Goal: Task Accomplishment & Management: Use online tool/utility

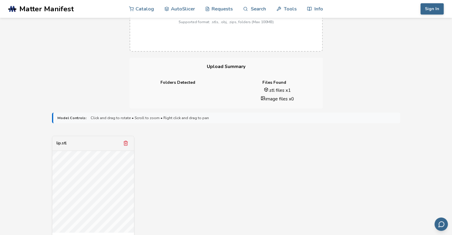
scroll to position [208, 0]
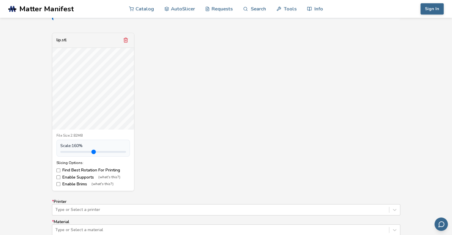
drag, startPoint x: 73, startPoint y: 151, endPoint x: 82, endPoint y: 150, distance: 8.4
click at [82, 151] on input "range" at bounding box center [93, 152] width 66 height 2
click at [91, 151] on input "range" at bounding box center [93, 152] width 66 height 2
click at [79, 151] on input "range" at bounding box center [93, 152] width 66 height 2
click at [75, 151] on input "range" at bounding box center [93, 152] width 66 height 2
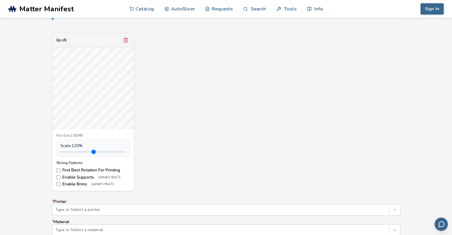
click at [75, 151] on input "range" at bounding box center [93, 152] width 66 height 2
click at [74, 152] on input "range" at bounding box center [93, 152] width 66 height 2
click at [73, 152] on input "range" at bounding box center [93, 152] width 66 height 2
click at [71, 152] on input "range" at bounding box center [93, 152] width 66 height 2
type input "*"
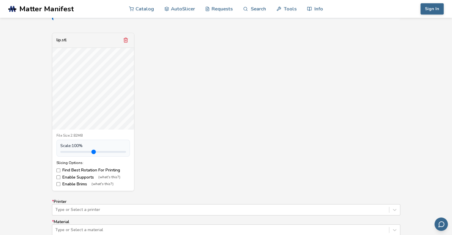
click at [74, 152] on input "range" at bounding box center [93, 152] width 66 height 2
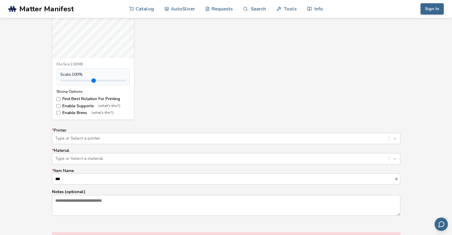
scroll to position [297, 0]
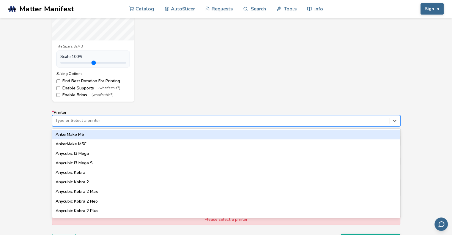
click at [101, 119] on div at bounding box center [220, 121] width 330 height 6
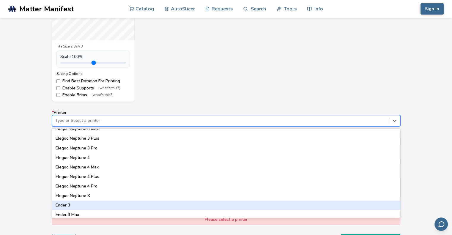
scroll to position [238, 0]
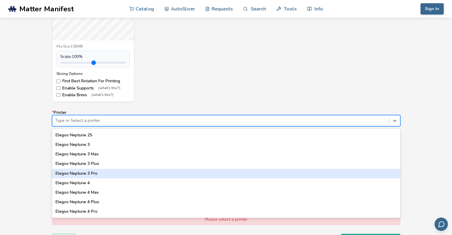
click at [98, 174] on div "Elegoo Neptune 3 Pro" at bounding box center [226, 174] width 348 height 10
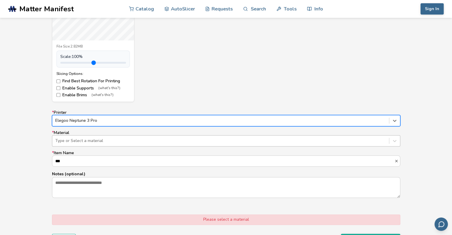
click at [79, 142] on div at bounding box center [220, 141] width 330 height 6
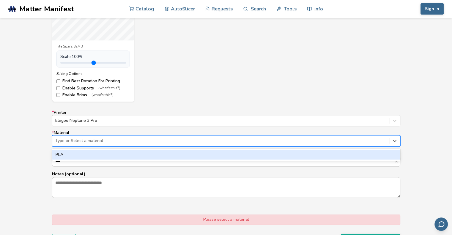
click at [75, 155] on div "PLA" at bounding box center [226, 155] width 348 height 10
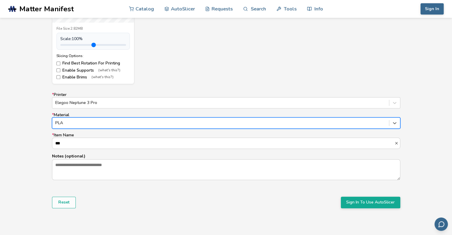
scroll to position [380, 0]
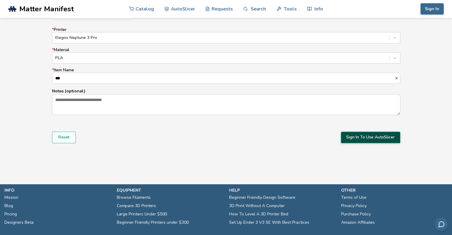
click at [357, 138] on button "Sign In To Use AutoSlicer" at bounding box center [370, 137] width 59 height 11
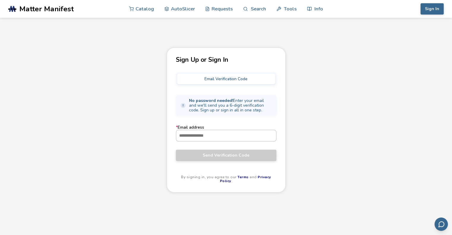
click at [228, 135] on input "* Email address" at bounding box center [226, 135] width 100 height 11
type input "**********"
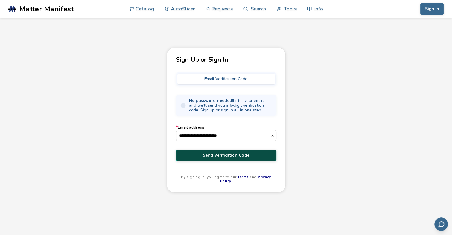
click at [220, 153] on span "Send Verification Code" at bounding box center [225, 155] width 91 height 5
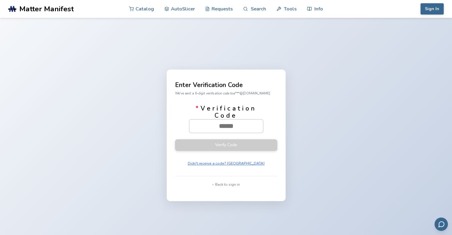
click at [208, 126] on input "* Verification Code" at bounding box center [226, 125] width 74 height 13
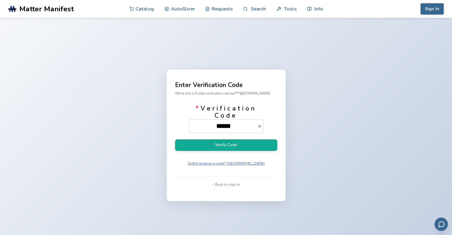
type input "******"
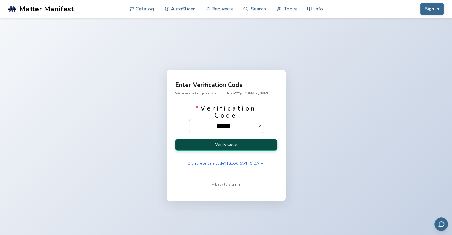
click at [220, 150] on button "Verify Code" at bounding box center [226, 145] width 102 height 12
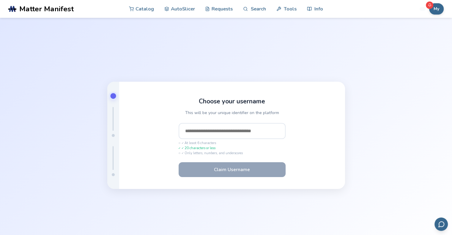
click at [225, 130] on input "text" at bounding box center [231, 131] width 107 height 16
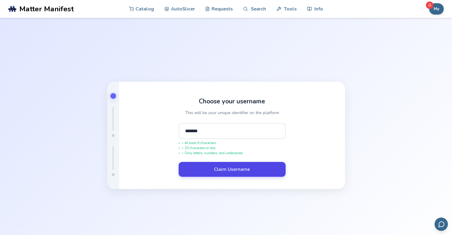
type input "*******"
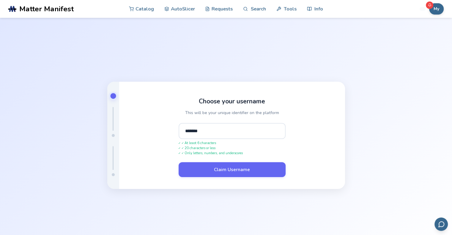
click at [231, 162] on form "******* ✓ At least 6 characters ✓ 20 characters or less ✓ Only letters, numbers…" at bounding box center [231, 150] width 107 height 54
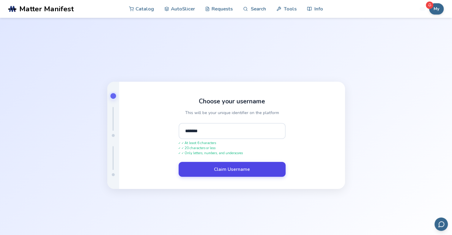
click at [260, 172] on button "Claim Username" at bounding box center [231, 169] width 107 height 15
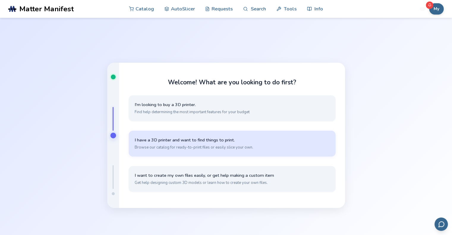
click at [242, 149] on span "Browse our catalog for ready-to-print files or easily slice your own." at bounding box center [231, 147] width 195 height 5
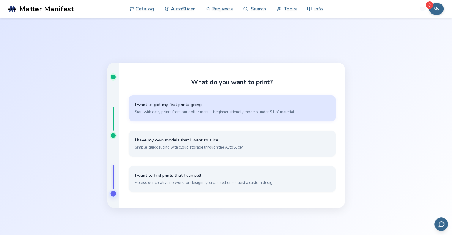
click at [235, 101] on button "I want to get my first prints going Start with easy prints from our dollar menu…" at bounding box center [232, 108] width 207 height 26
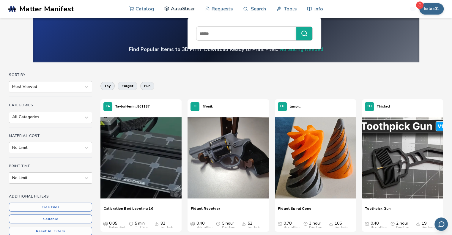
click at [176, 9] on link "AutoSlicer" at bounding box center [179, 9] width 31 height 18
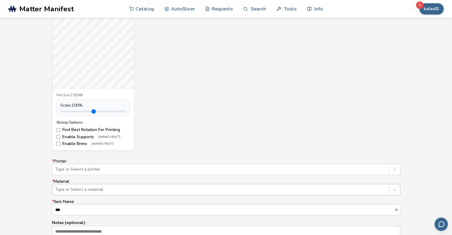
scroll to position [297, 0]
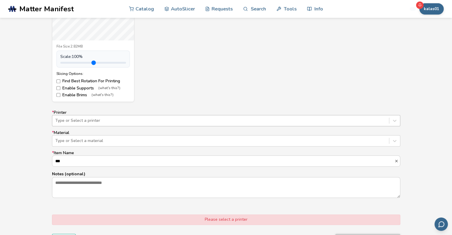
click at [98, 122] on div at bounding box center [220, 121] width 330 height 6
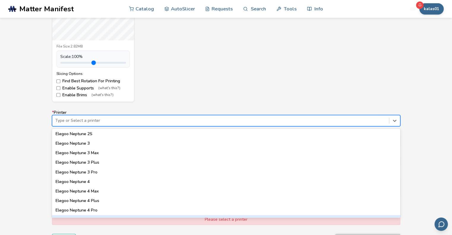
scroll to position [238, 0]
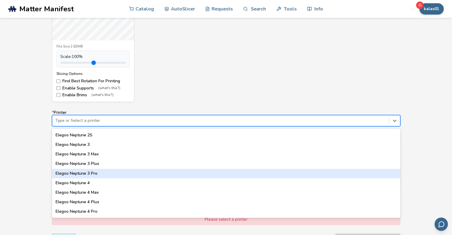
click at [94, 172] on div "Elegoo Neptune 3 Pro" at bounding box center [226, 174] width 348 height 10
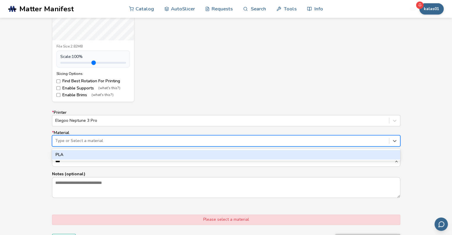
click at [93, 142] on div at bounding box center [220, 141] width 330 height 6
click at [88, 152] on div "PLA" at bounding box center [226, 155] width 348 height 10
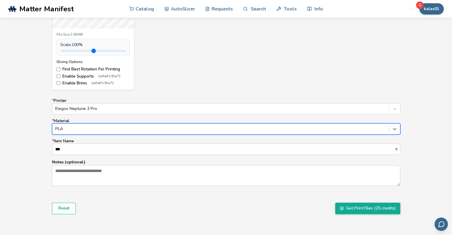
scroll to position [386, 0]
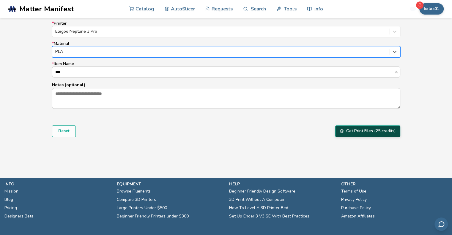
click at [365, 132] on button "Get Print Files (25 credits)" at bounding box center [367, 130] width 65 height 11
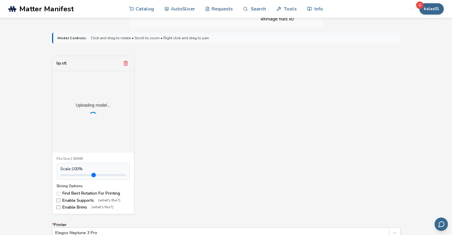
scroll to position [178, 0]
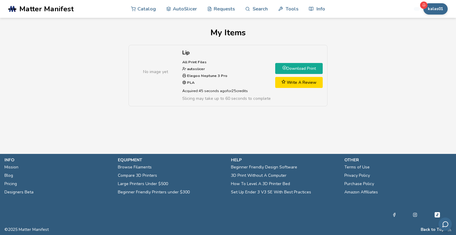
click at [300, 67] on link "Download Print" at bounding box center [299, 68] width 48 height 11
